Goal: Transaction & Acquisition: Register for event/course

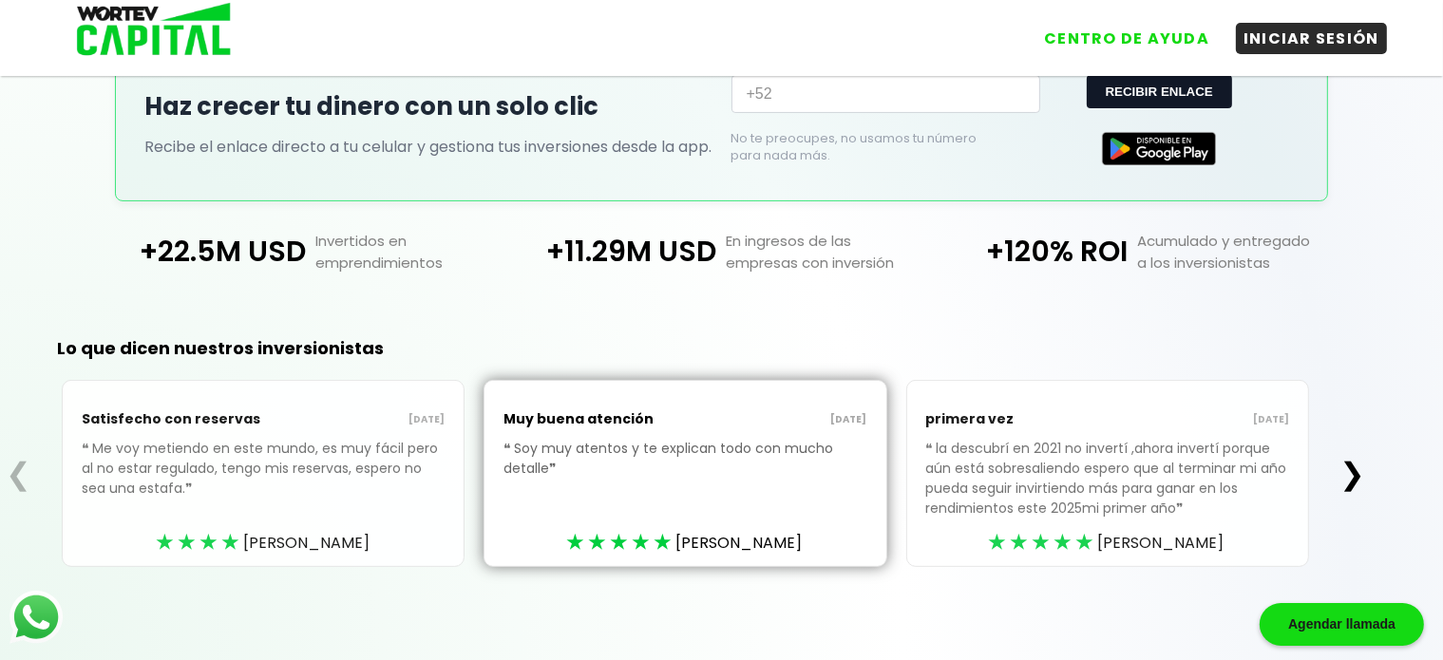
scroll to position [144, 0]
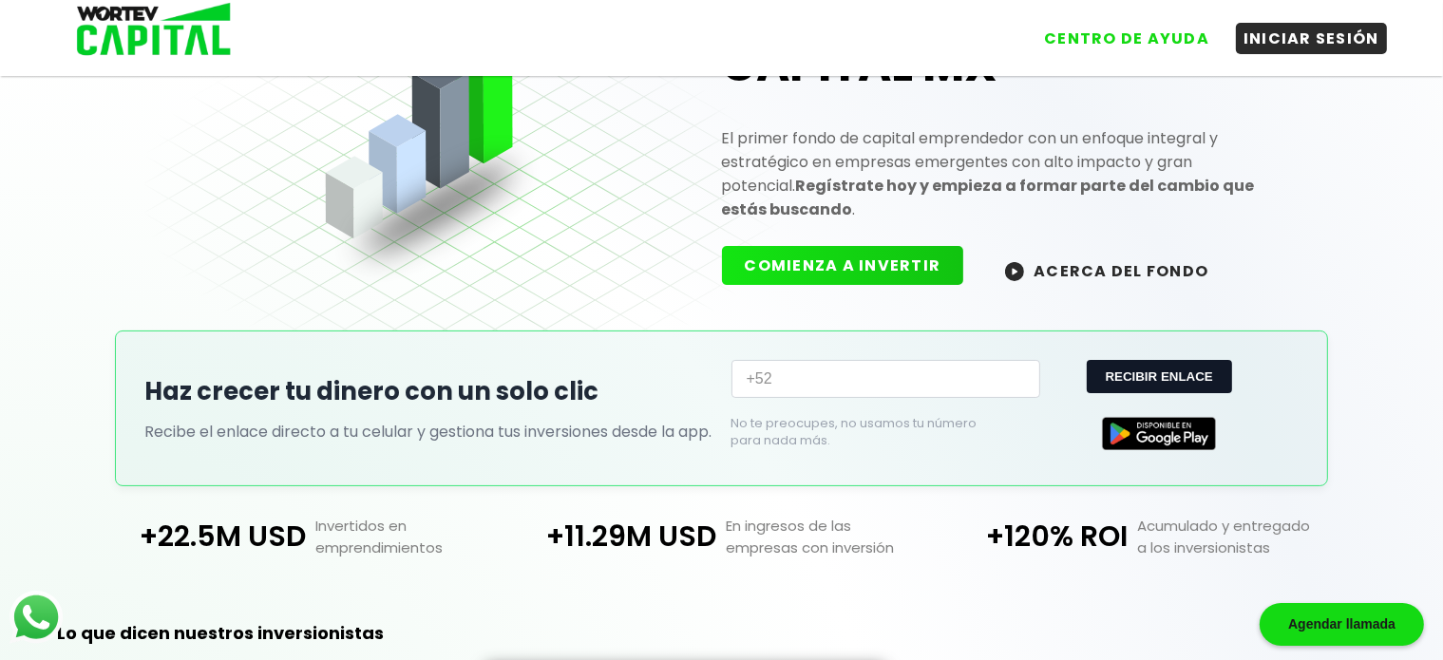
click at [900, 257] on button "COMIENZA A INVERTIR" at bounding box center [843, 265] width 242 height 39
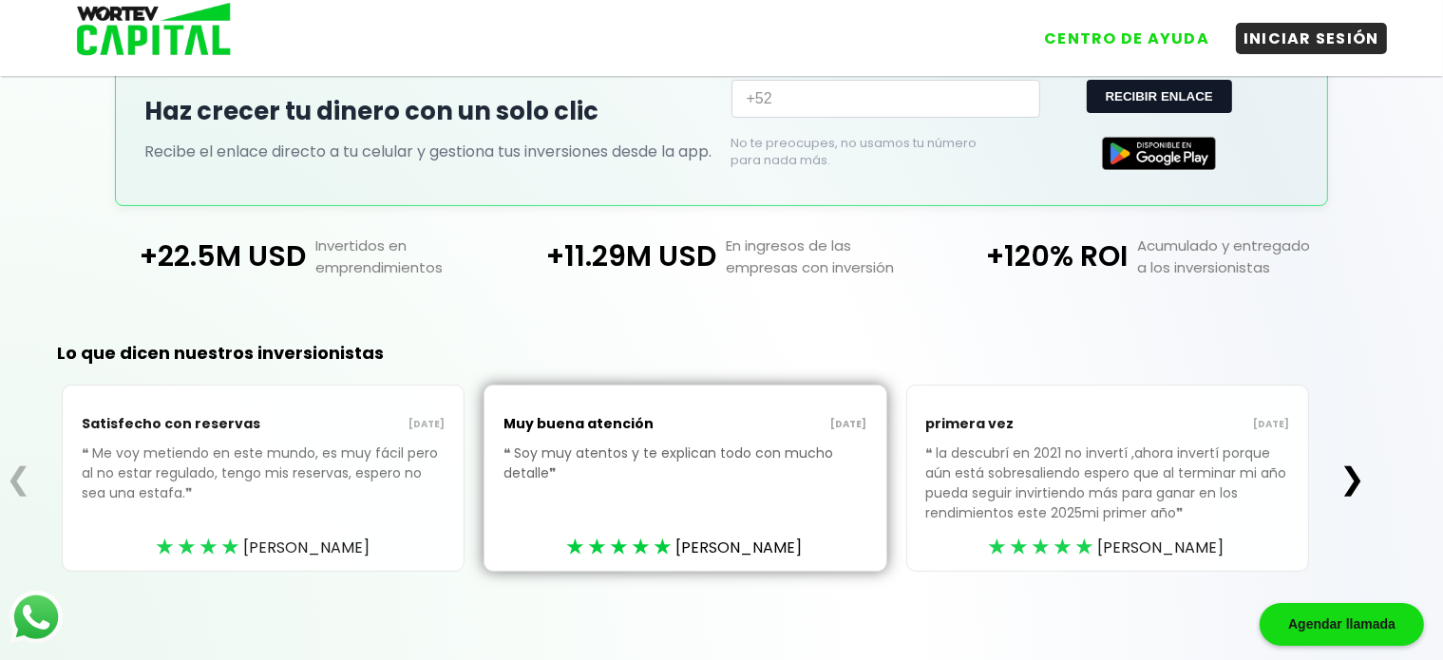
scroll to position [429, 0]
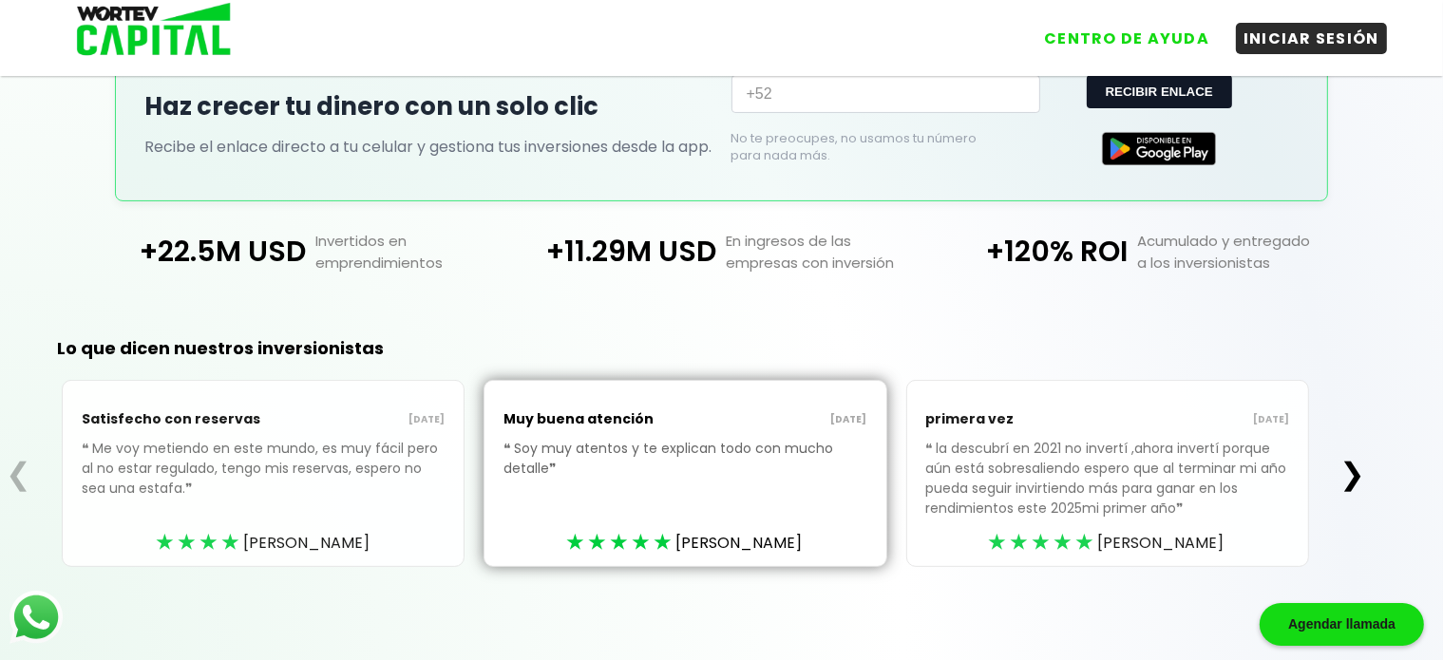
click at [1364, 470] on button "❯" at bounding box center [1352, 474] width 37 height 38
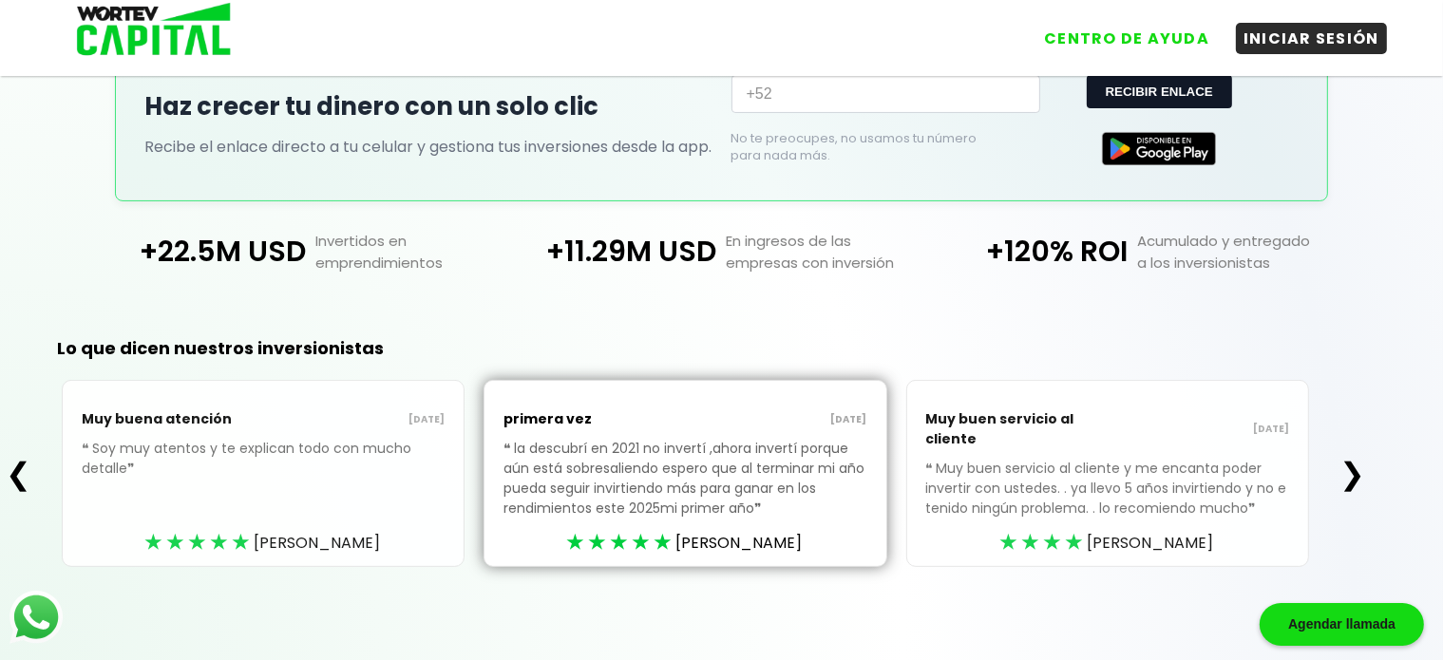
click at [1364, 470] on button "❯" at bounding box center [1352, 474] width 37 height 38
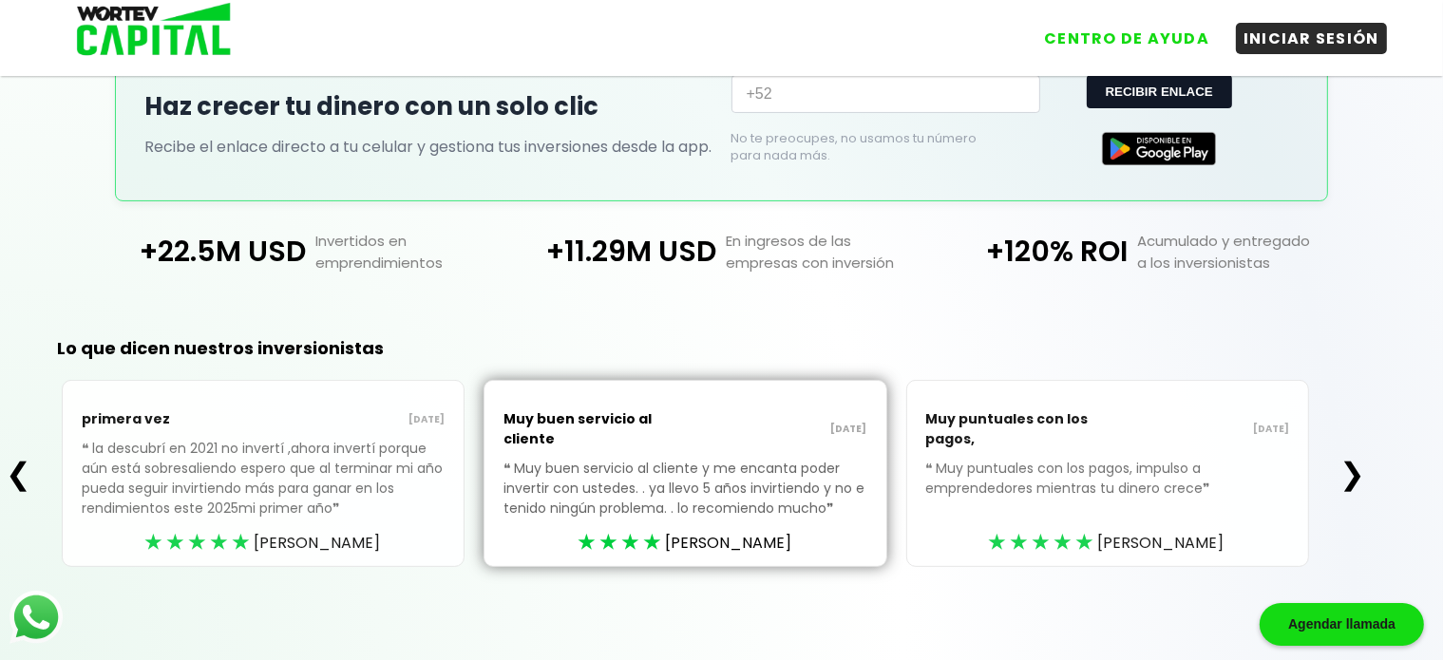
click at [1364, 470] on button "❯" at bounding box center [1352, 474] width 37 height 38
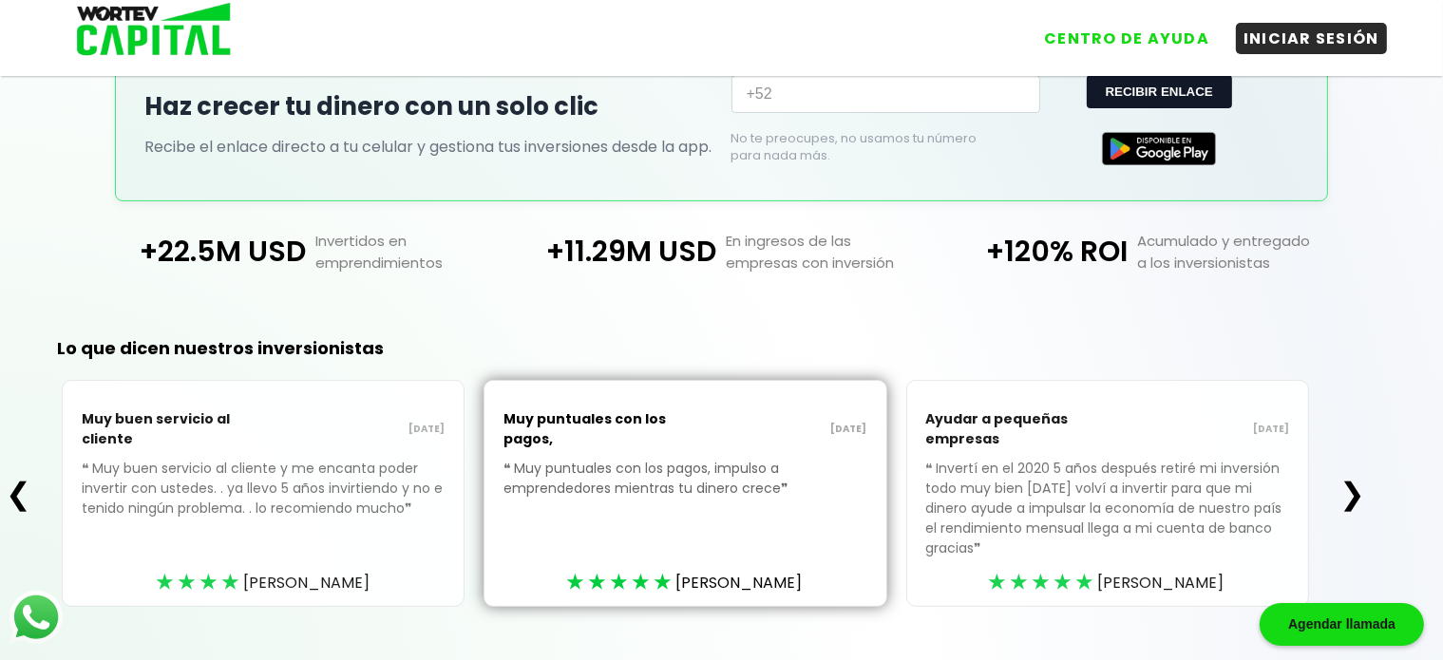
click at [1364, 475] on button "❯" at bounding box center [1352, 494] width 37 height 38
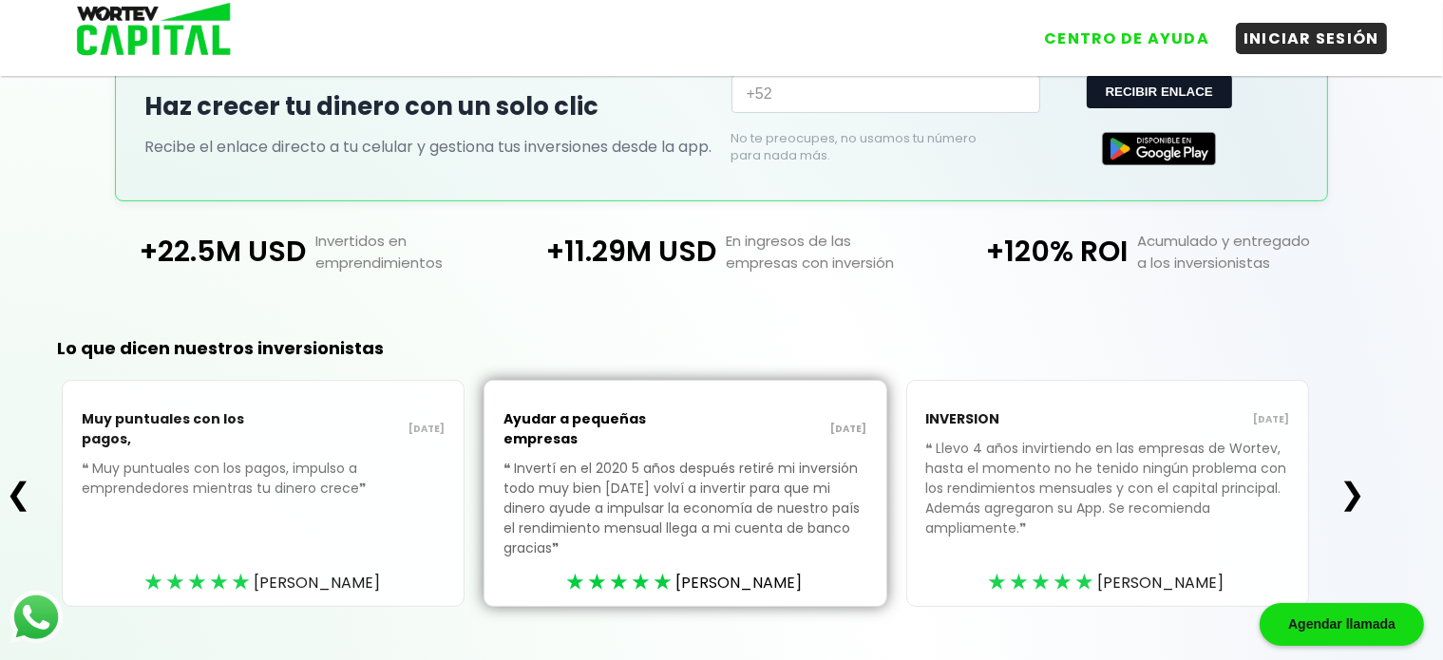
click at [1364, 470] on div "❮ Muy puntuales con los pagos, [DATE] ❝ Muy puntuales con los pagos, impulso a …" at bounding box center [685, 493] width 1371 height 227
click at [1354, 493] on button "❯" at bounding box center [1352, 494] width 37 height 38
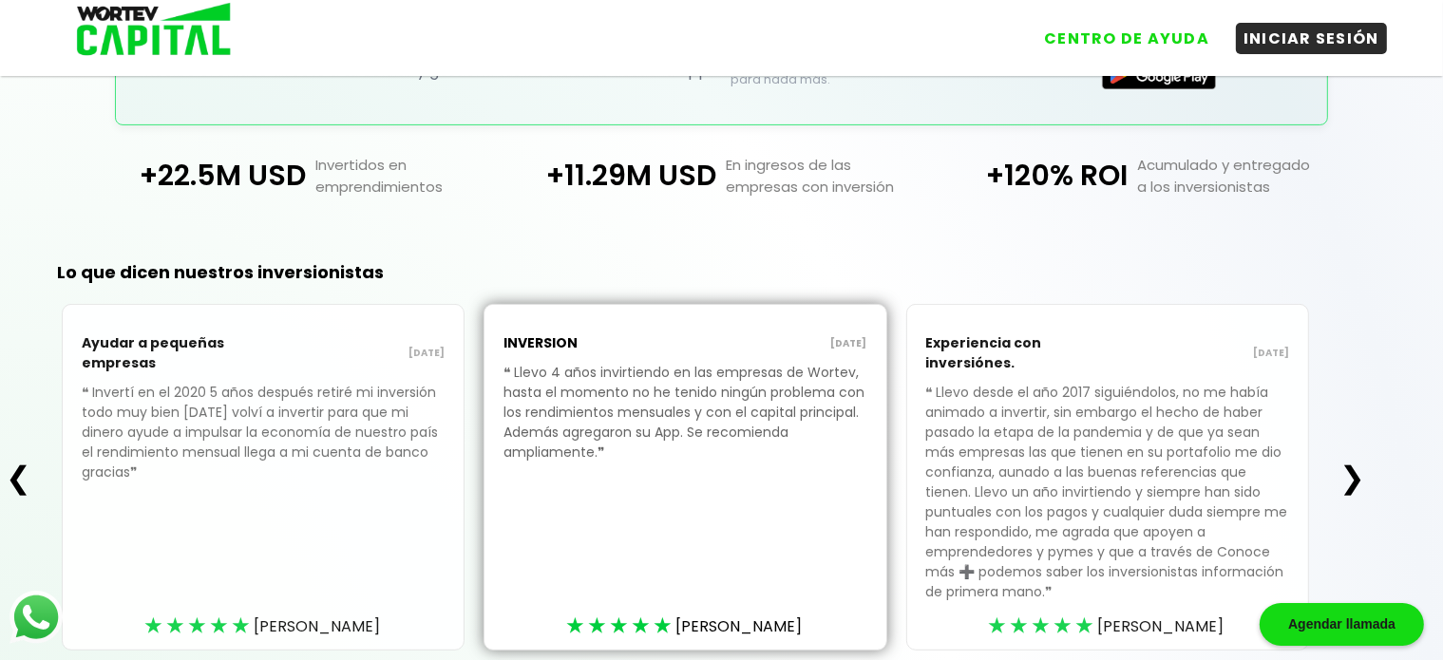
scroll to position [587, 0]
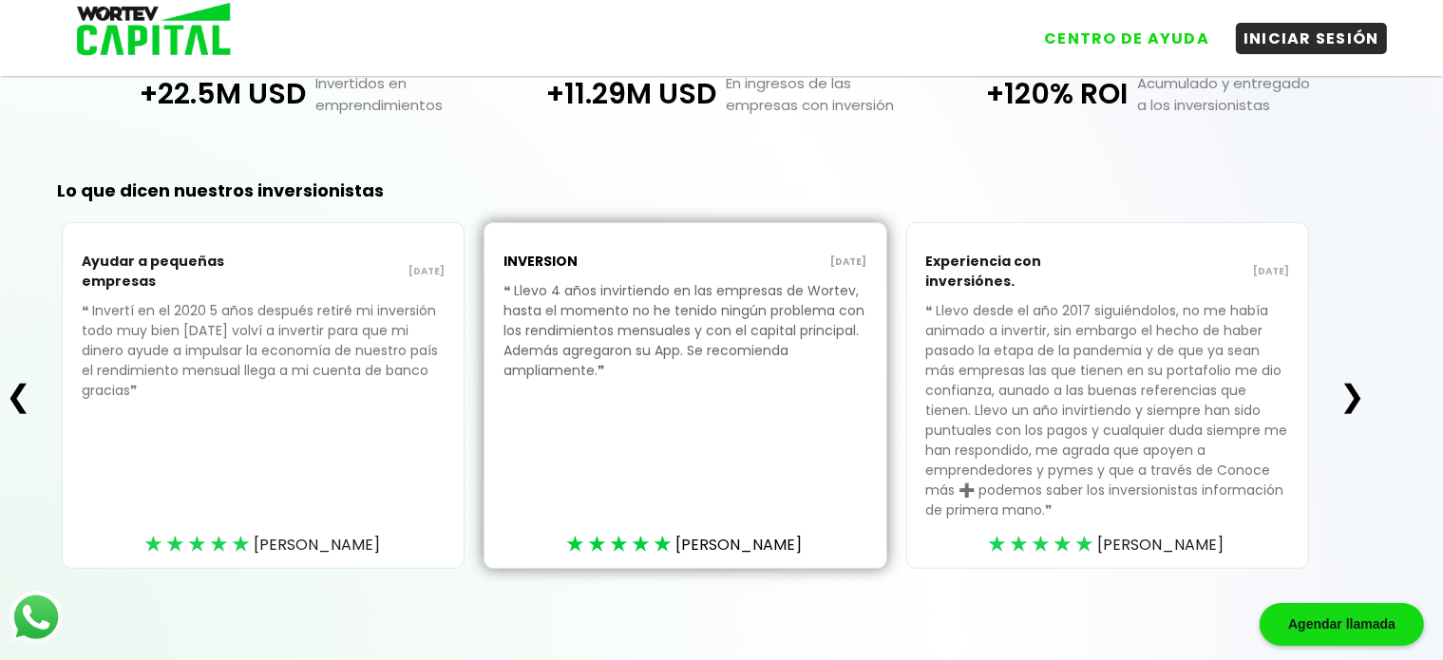
click at [1362, 408] on button "❯" at bounding box center [1352, 396] width 37 height 38
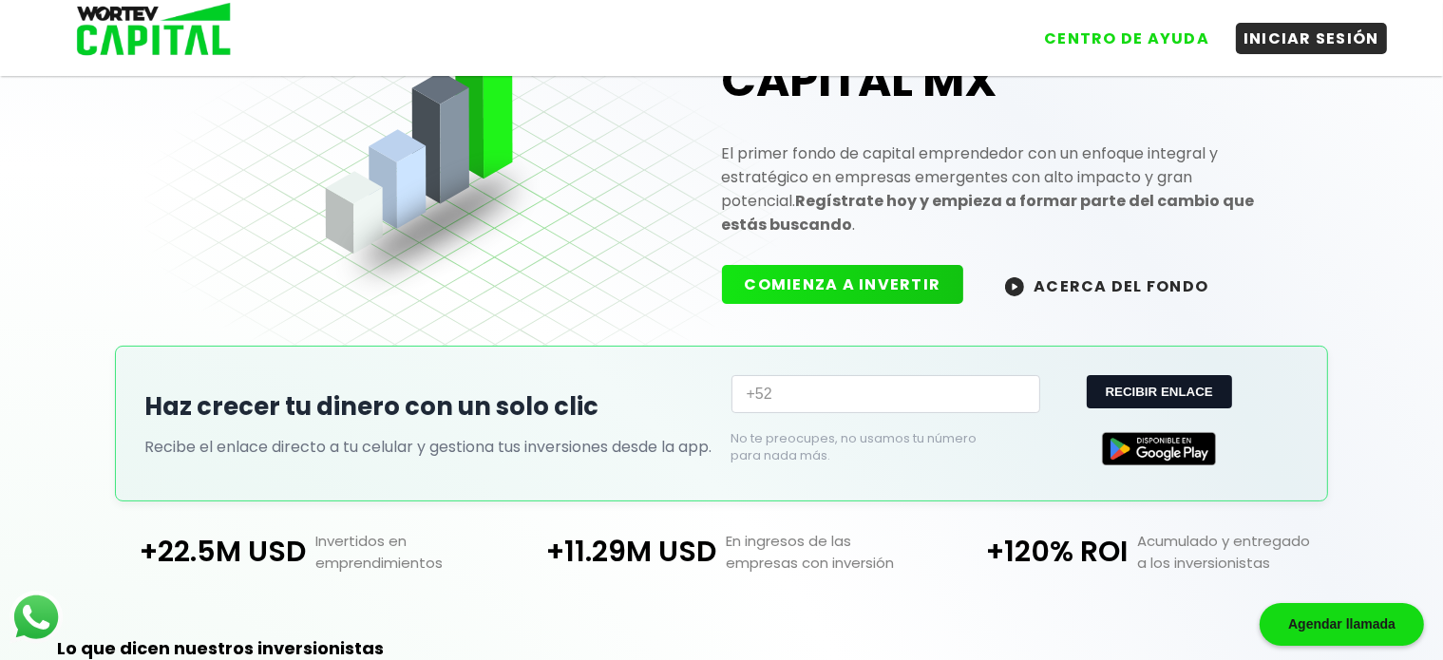
scroll to position [0, 0]
